Goal: Transaction & Acquisition: Purchase product/service

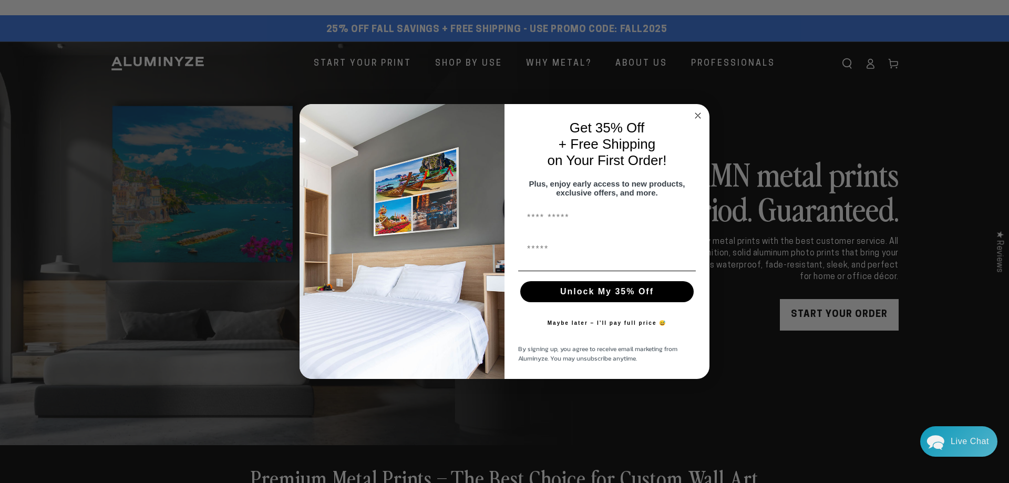
click at [550, 223] on input "First Name" at bounding box center [607, 217] width 178 height 21
type input "*******"
type input "**********"
click at [610, 295] on button "Unlock My 35% Off" at bounding box center [606, 291] width 173 height 21
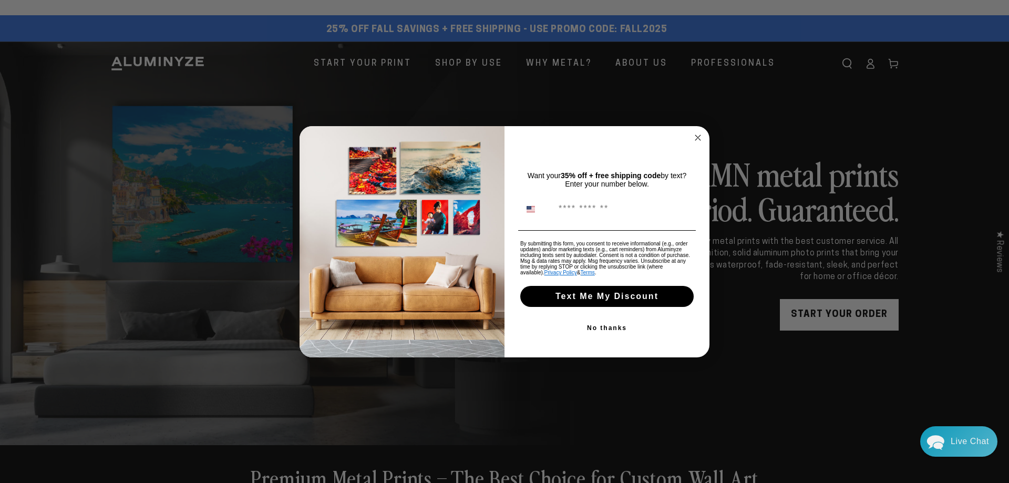
click at [575, 204] on input "Phone Number" at bounding box center [623, 209] width 140 height 20
type input "**********"
click at [580, 302] on button "Text Me My Discount" at bounding box center [606, 296] width 173 height 21
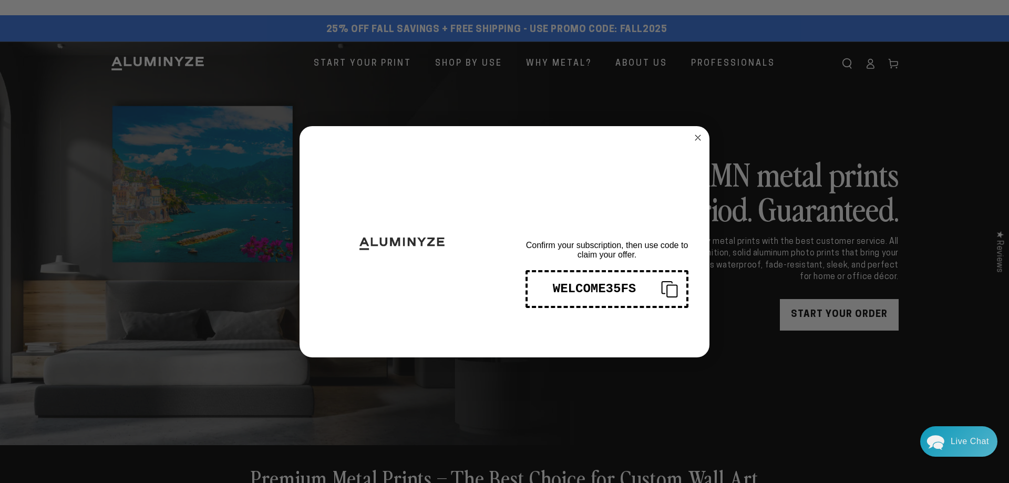
click at [611, 290] on div "WELCOME35FS" at bounding box center [594, 289] width 117 height 14
click at [765, 107] on div "Close dialog THANKS FOR SIGNING UP! Confirm your subscription, then use code to…" at bounding box center [504, 241] width 1009 height 483
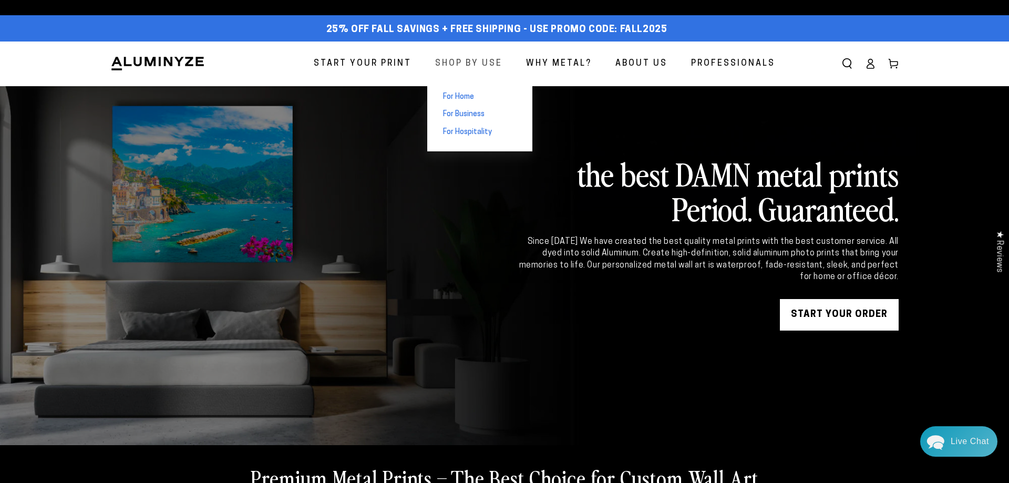
click at [463, 57] on span "Shop By Use" at bounding box center [468, 63] width 67 height 15
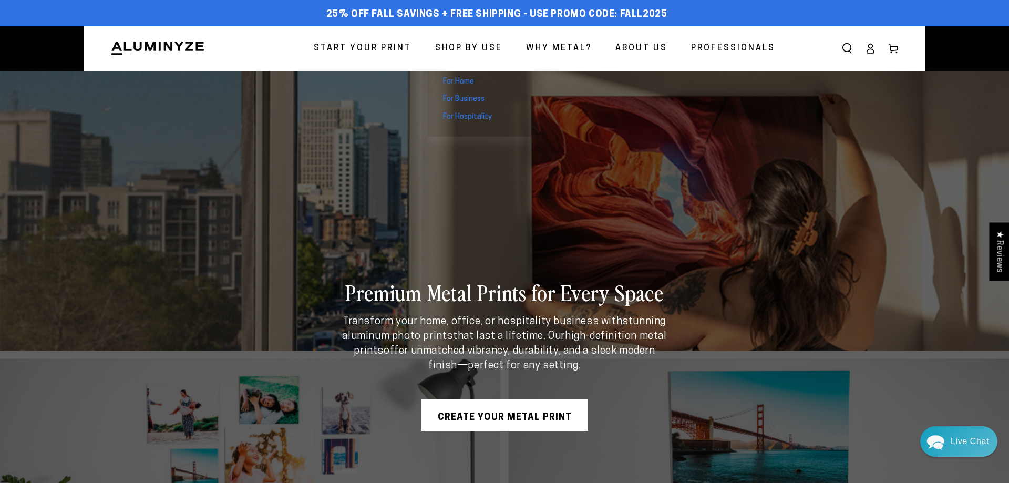
click at [458, 79] on span "For Home" at bounding box center [458, 82] width 31 height 11
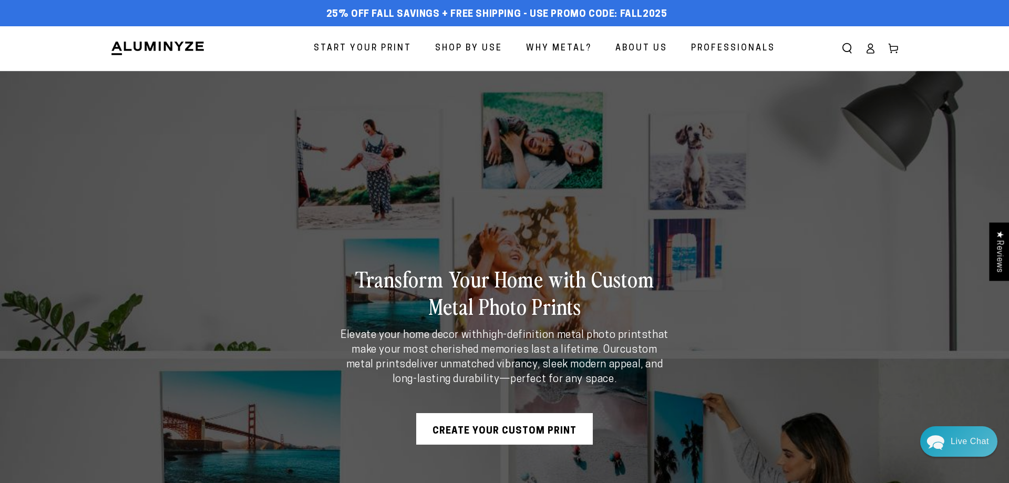
click at [369, 47] on span "Start Your Print" at bounding box center [363, 48] width 98 height 15
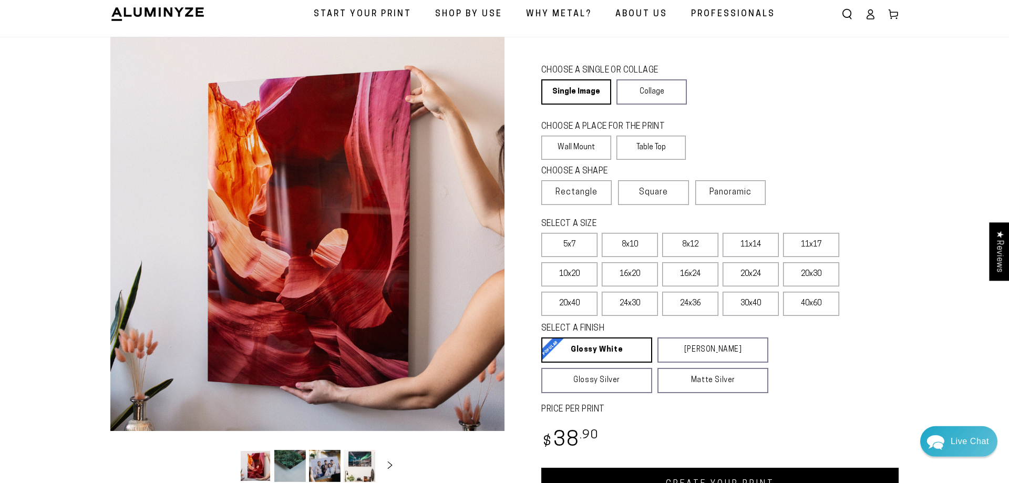
scroll to position [54, 0]
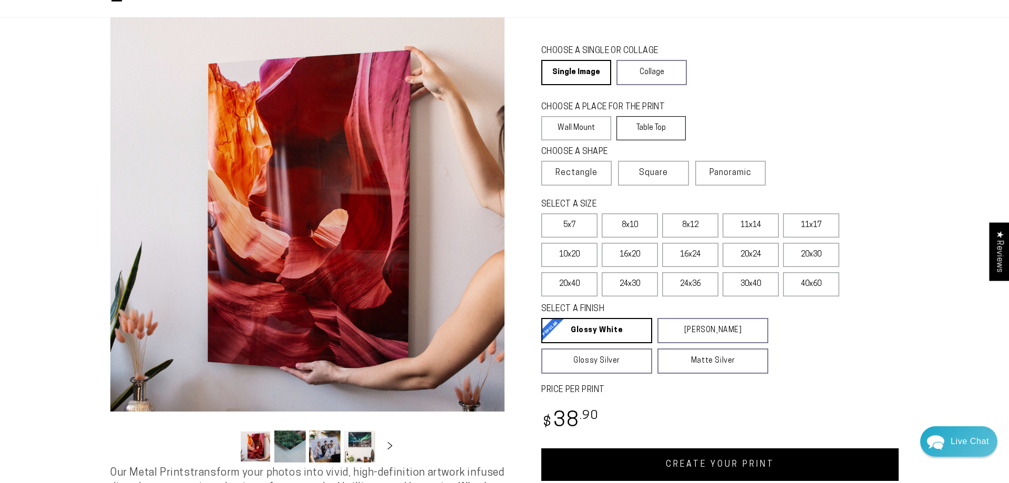
click at [643, 131] on label "Table Top" at bounding box center [651, 128] width 70 height 24
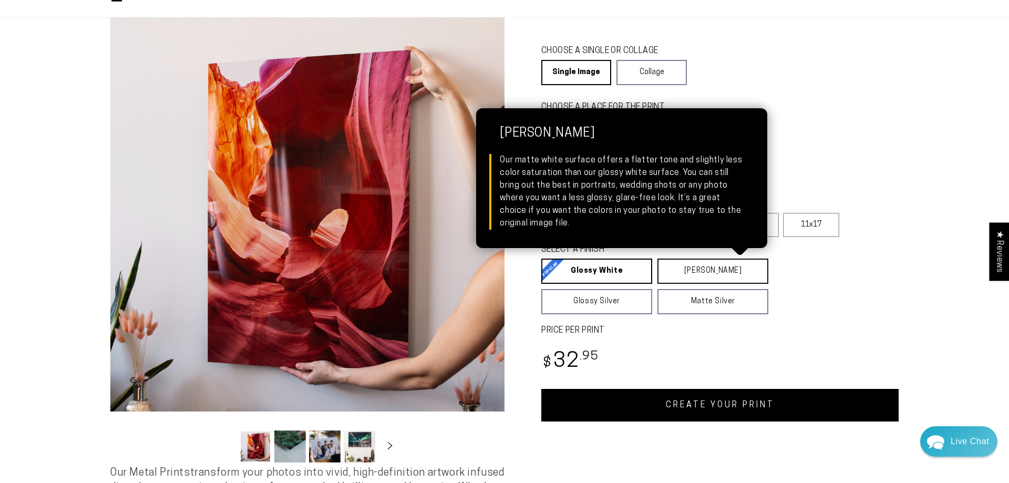
click at [691, 269] on link "Matte White Matte White Our matte white surface offers a flatter tone and sligh…" at bounding box center [712, 270] width 111 height 25
click at [702, 278] on link "Matte White Matte White Our matte white surface offers a flatter tone and sligh…" at bounding box center [713, 270] width 111 height 25
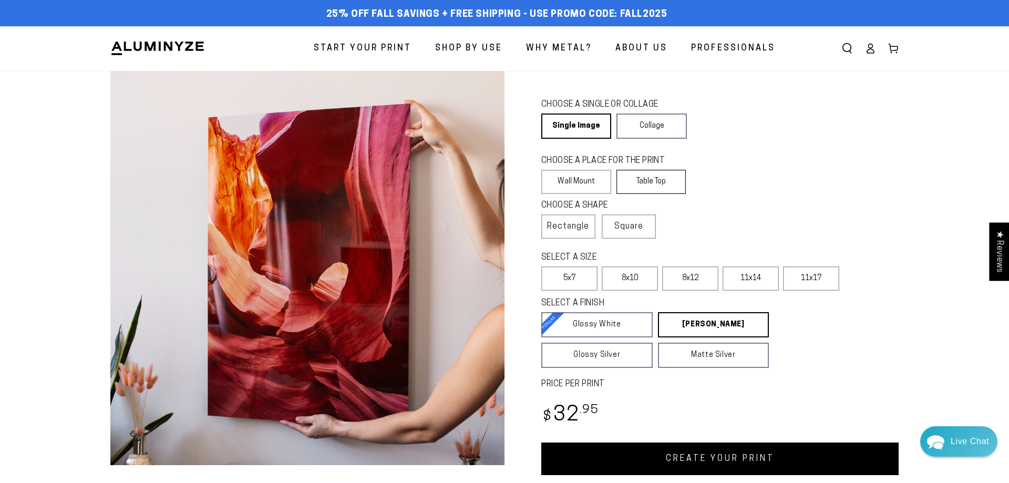
click at [636, 178] on label "Table Top" at bounding box center [651, 182] width 70 height 24
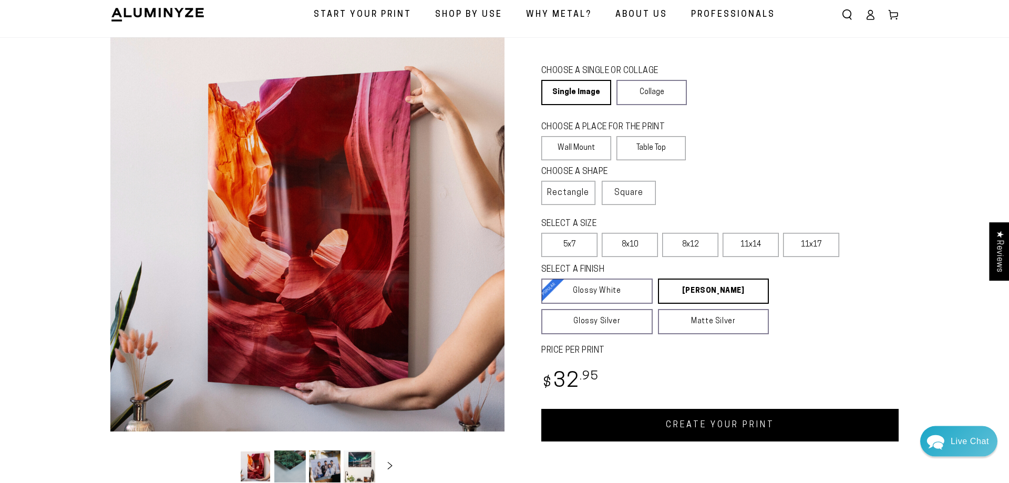
scroll to position [54, 0]
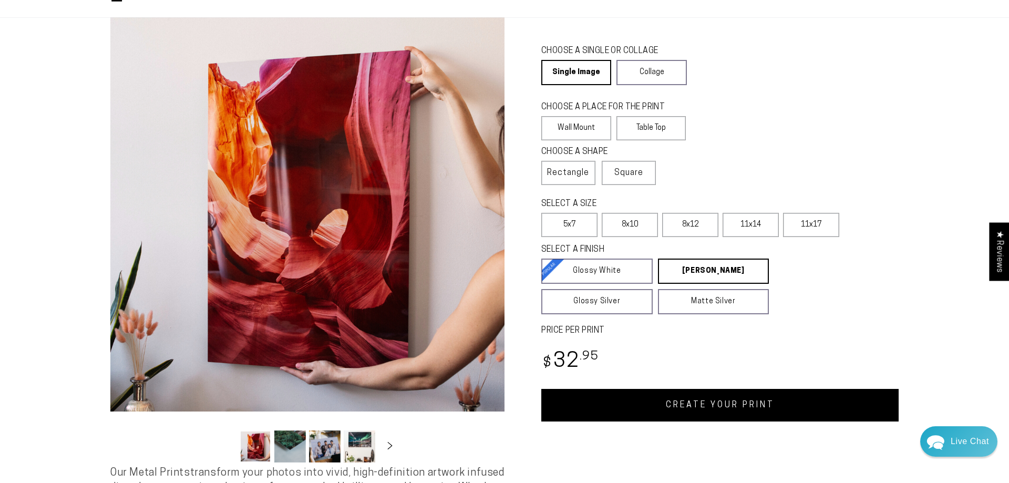
click at [643, 400] on link "CREATE YOUR PRINT" at bounding box center [719, 405] width 357 height 33
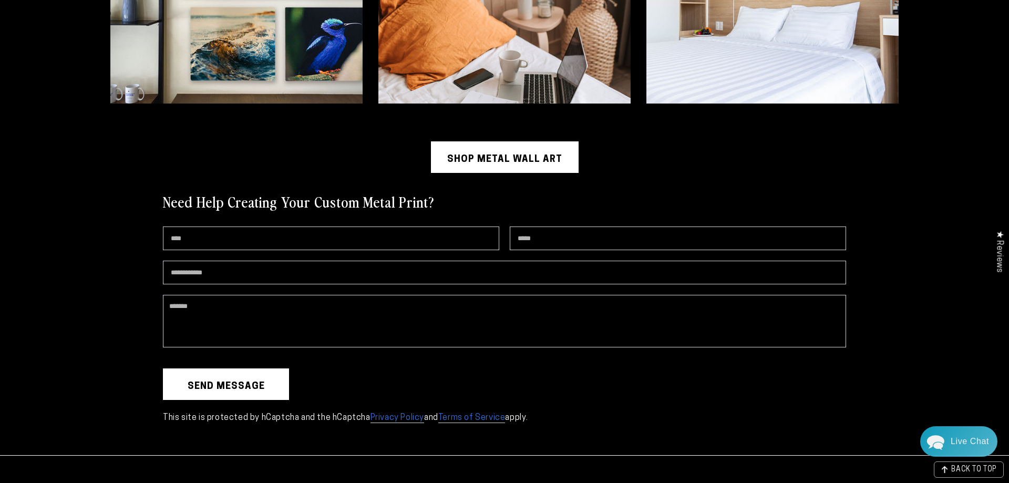
scroll to position [2992, 0]
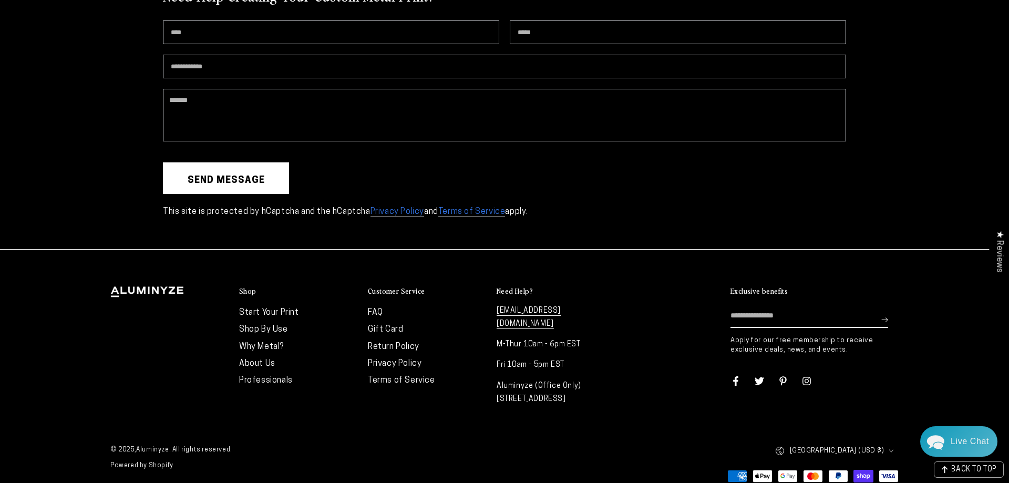
click at [374, 309] on link "FAQ" at bounding box center [375, 312] width 15 height 8
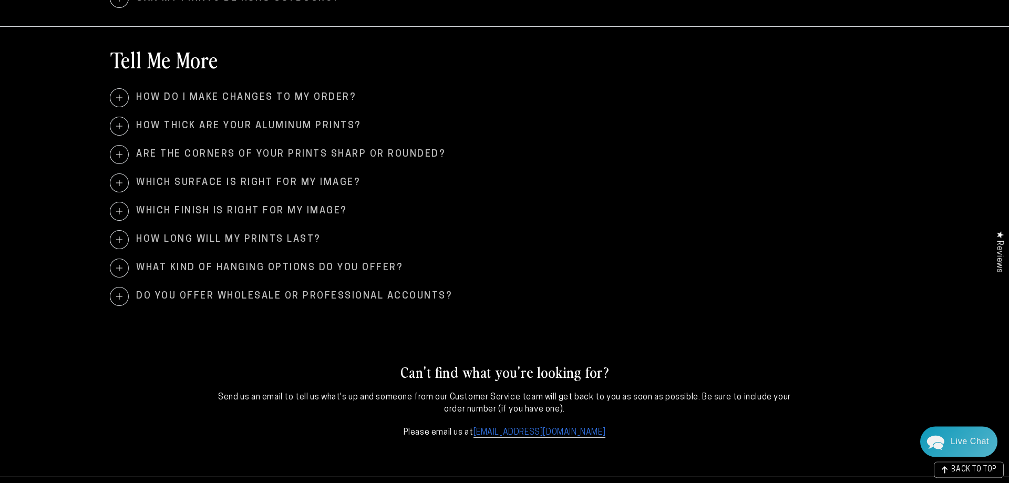
scroll to position [1125, 0]
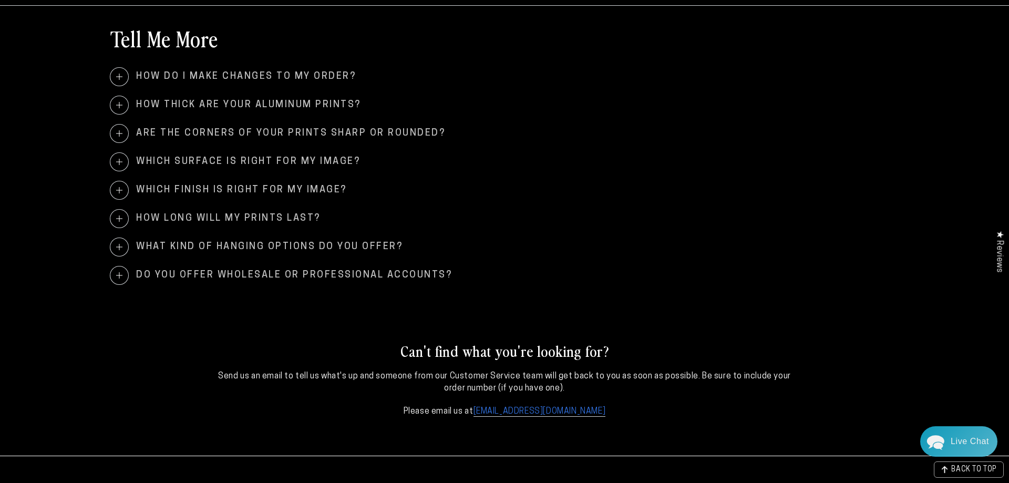
click at [172, 248] on span "What kind of hanging options do you offer?" at bounding box center [504, 247] width 788 height 18
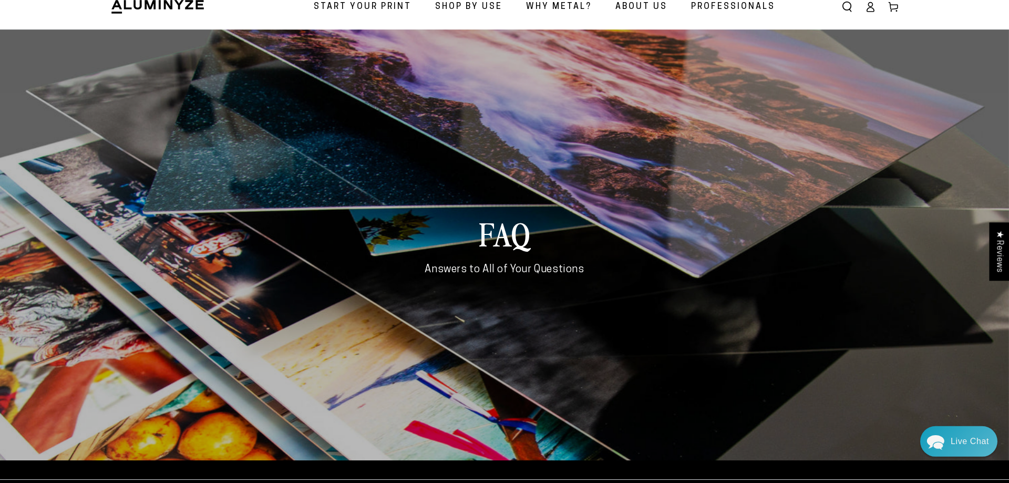
scroll to position [0, 0]
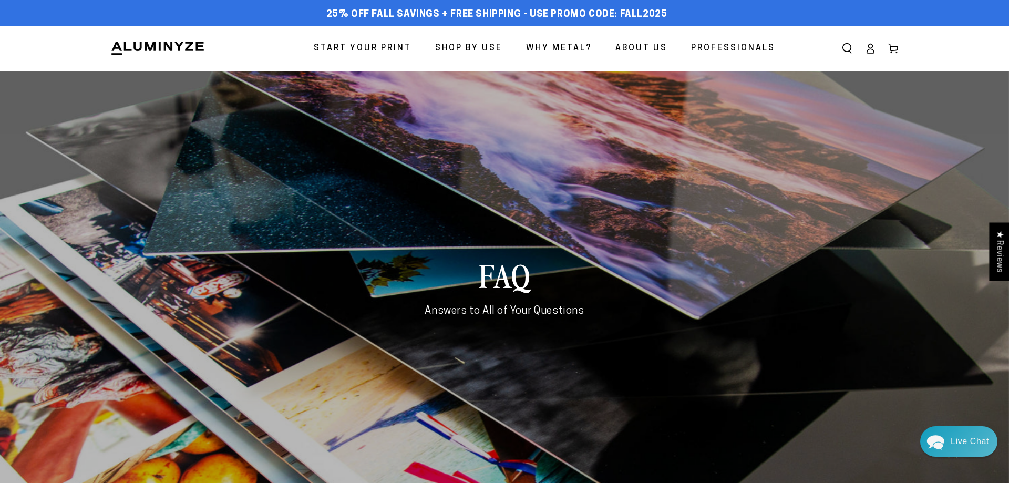
click at [730, 47] on span "Professionals" at bounding box center [733, 48] width 84 height 15
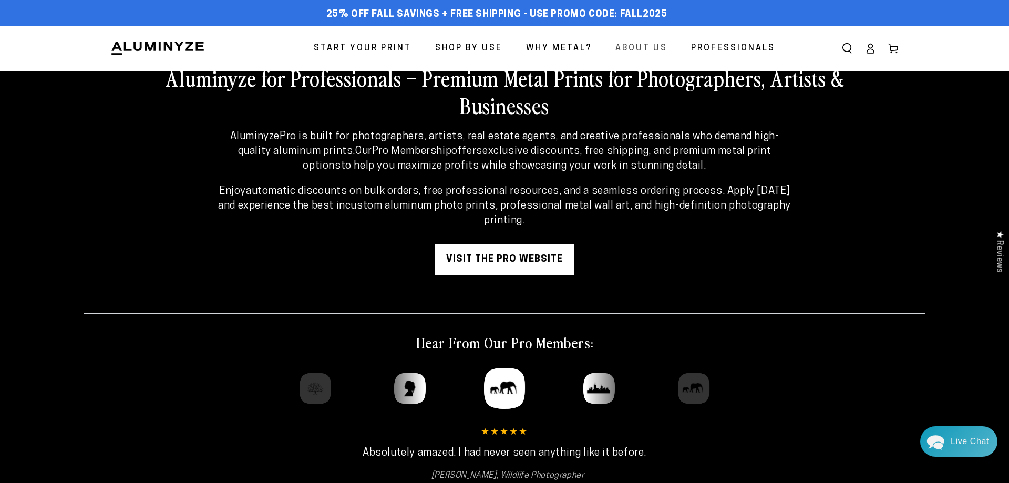
click at [634, 48] on span "About Us" at bounding box center [641, 48] width 52 height 15
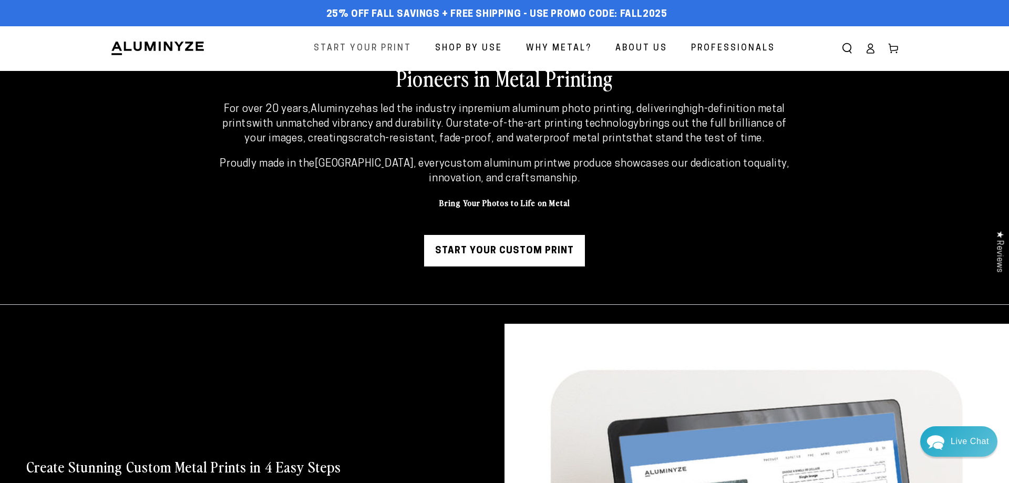
click at [341, 48] on span "Start Your Print" at bounding box center [363, 48] width 98 height 15
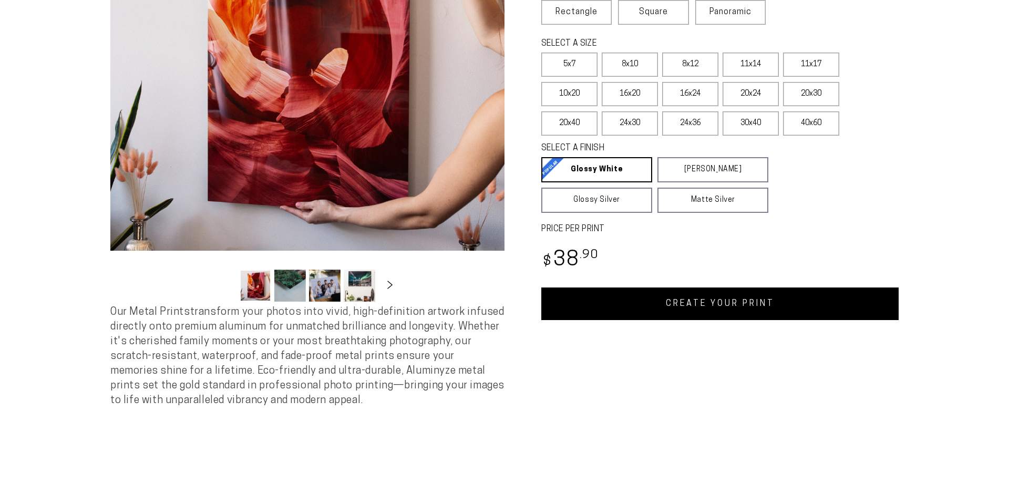
scroll to position [214, 0]
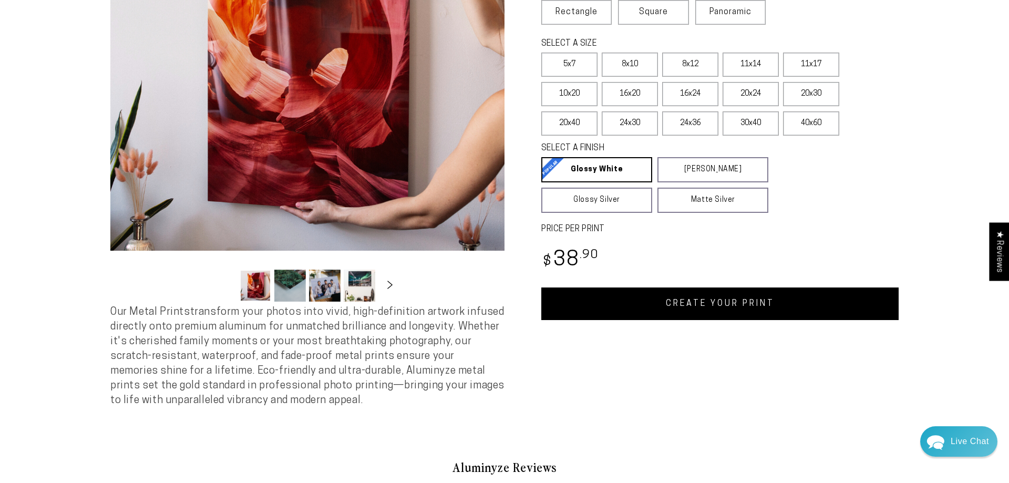
click at [386, 281] on button "Slide right" at bounding box center [389, 285] width 23 height 23
click at [387, 282] on icon "Slide right" at bounding box center [389, 285] width 5 height 8
click at [360, 282] on button "Load image 10 in gallery view" at bounding box center [362, 285] width 32 height 32
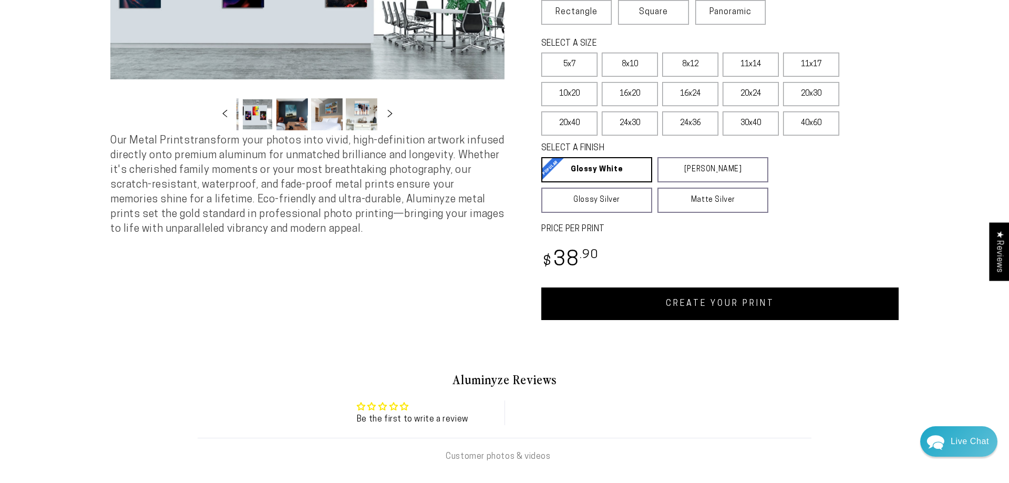
scroll to position [0, 0]
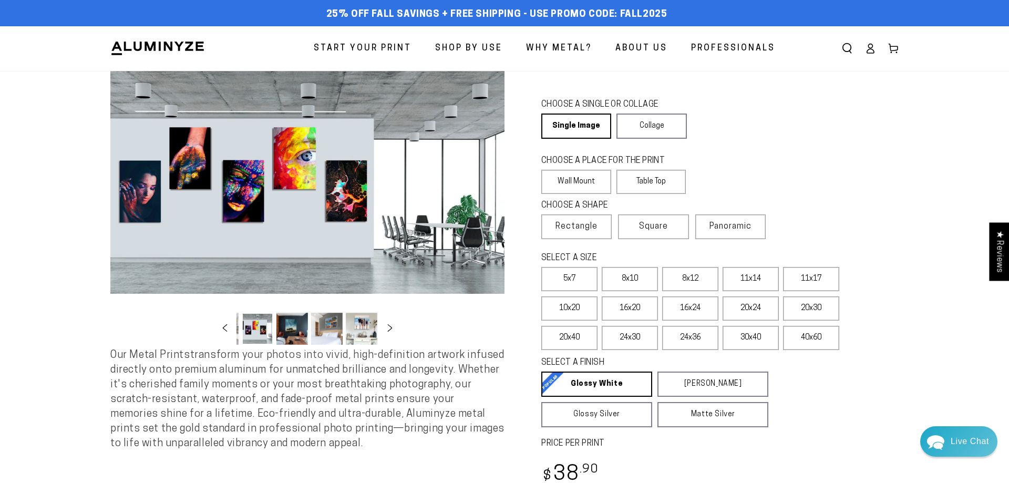
click at [336, 339] on button "Load image 12 in gallery view" at bounding box center [327, 329] width 32 height 32
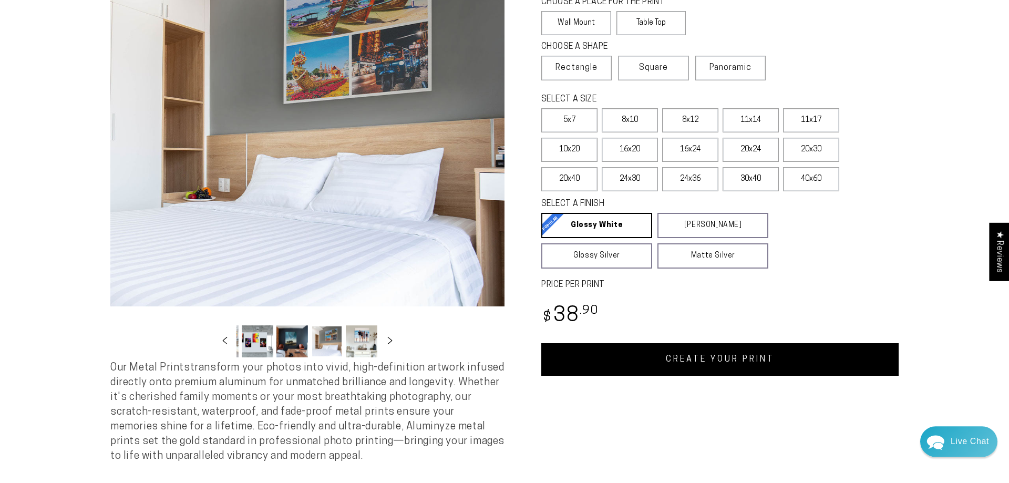
scroll to position [161, 0]
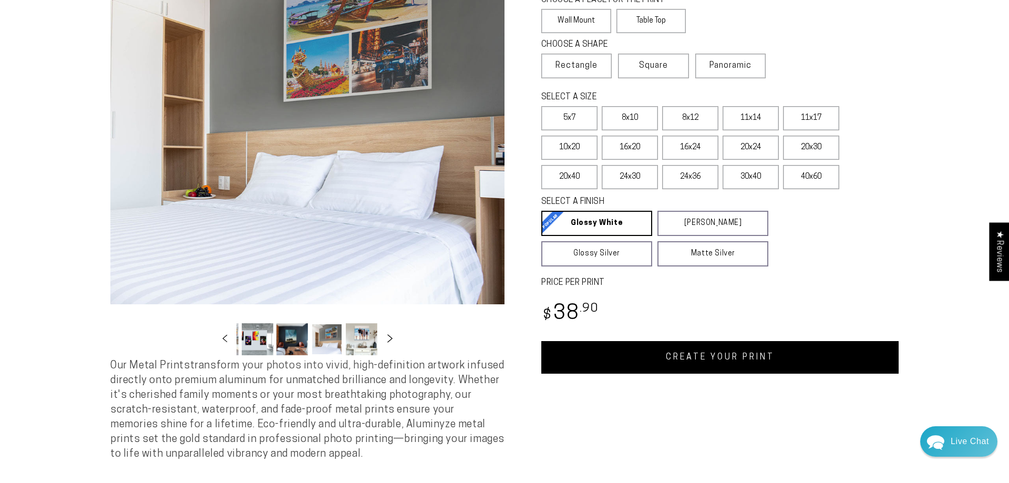
click at [385, 335] on button "Slide right" at bounding box center [389, 338] width 23 height 23
click at [386, 335] on button "Slide right" at bounding box center [389, 338] width 23 height 23
click at [294, 343] on button "Load image 16 in gallery view" at bounding box center [290, 339] width 32 height 32
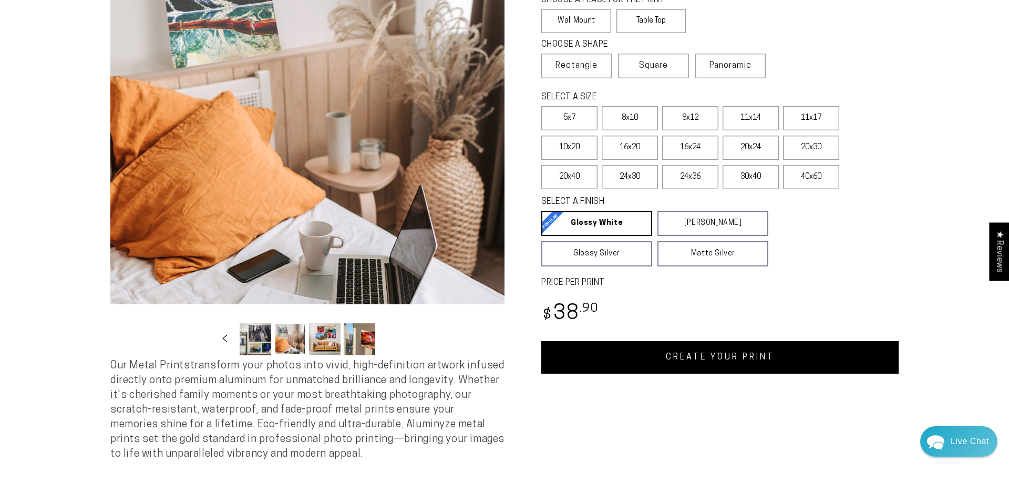
click at [320, 334] on button "Load image 17 in gallery view" at bounding box center [325, 339] width 32 height 32
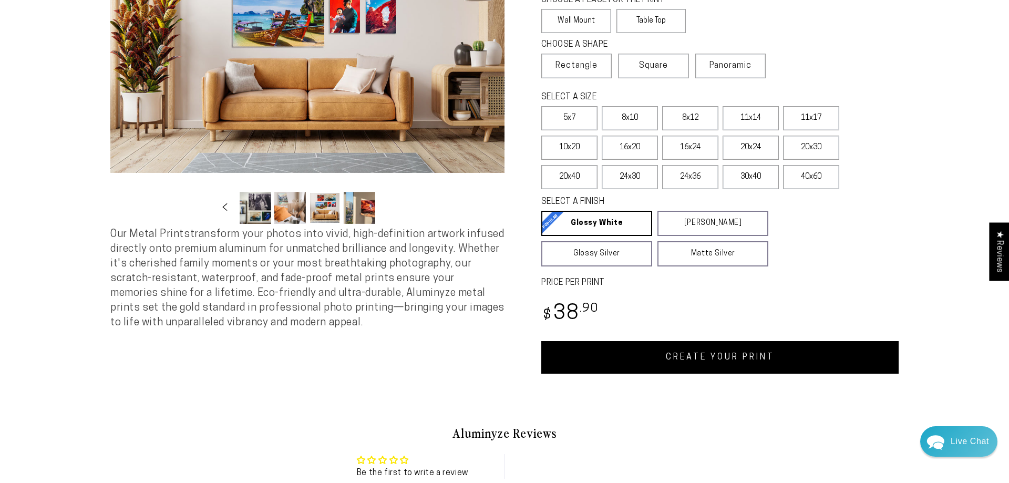
click at [366, 211] on button "Load image 18 in gallery view" at bounding box center [360, 208] width 32 height 32
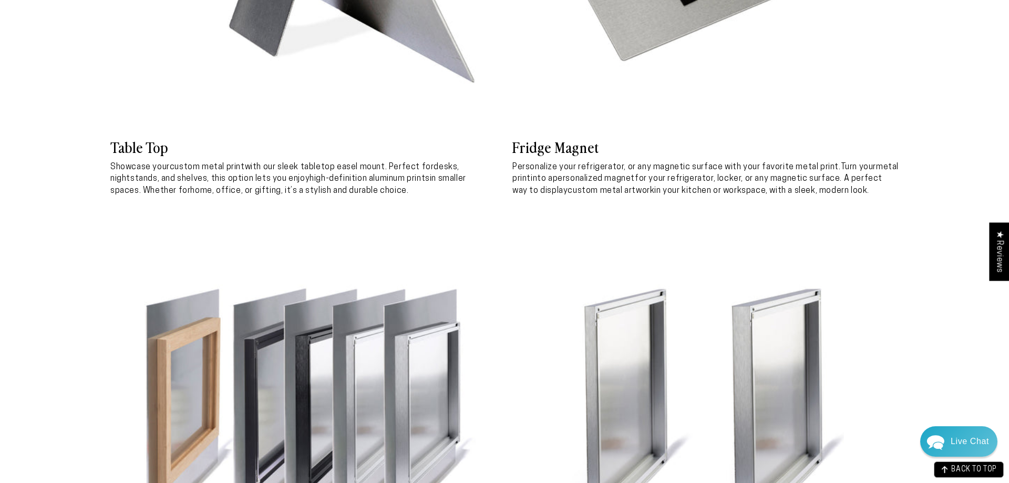
scroll to position [2386, 0]
